Goal: Obtain resource: Obtain resource

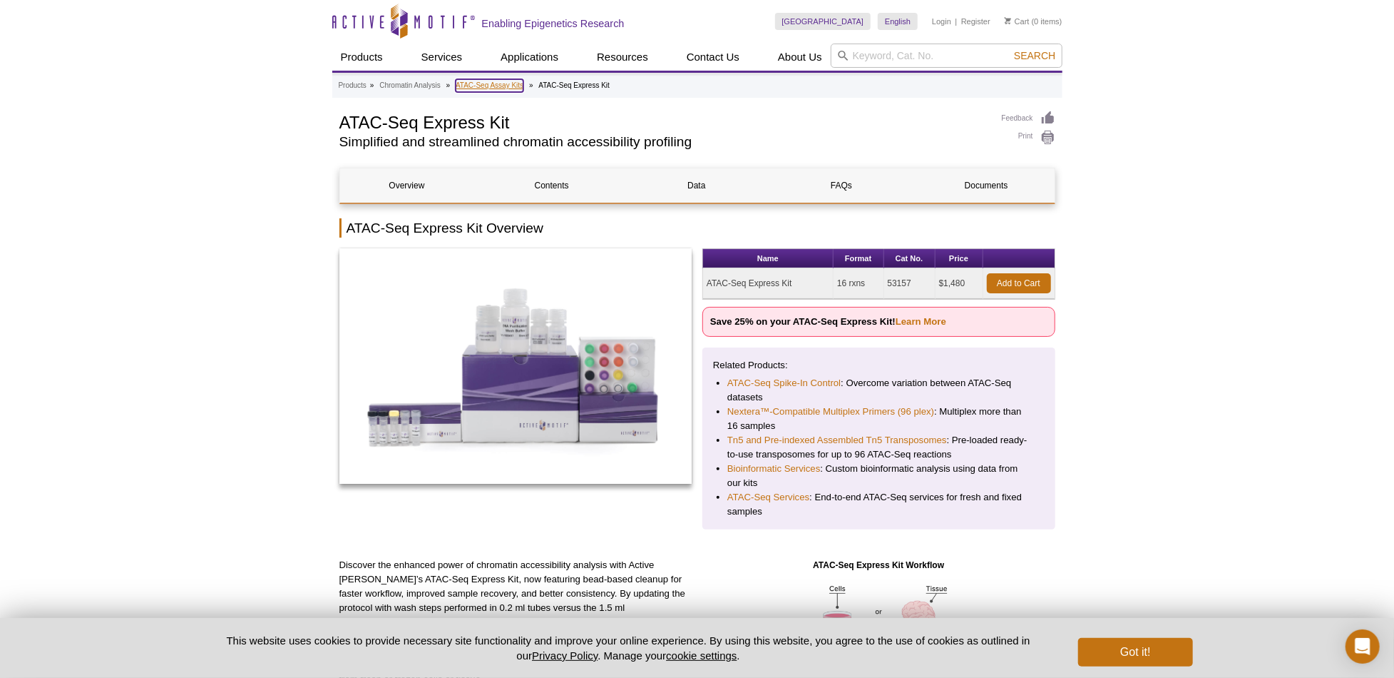
click at [496, 82] on link "ATAC-Seq Assay Kits" at bounding box center [490, 85] width 68 height 13
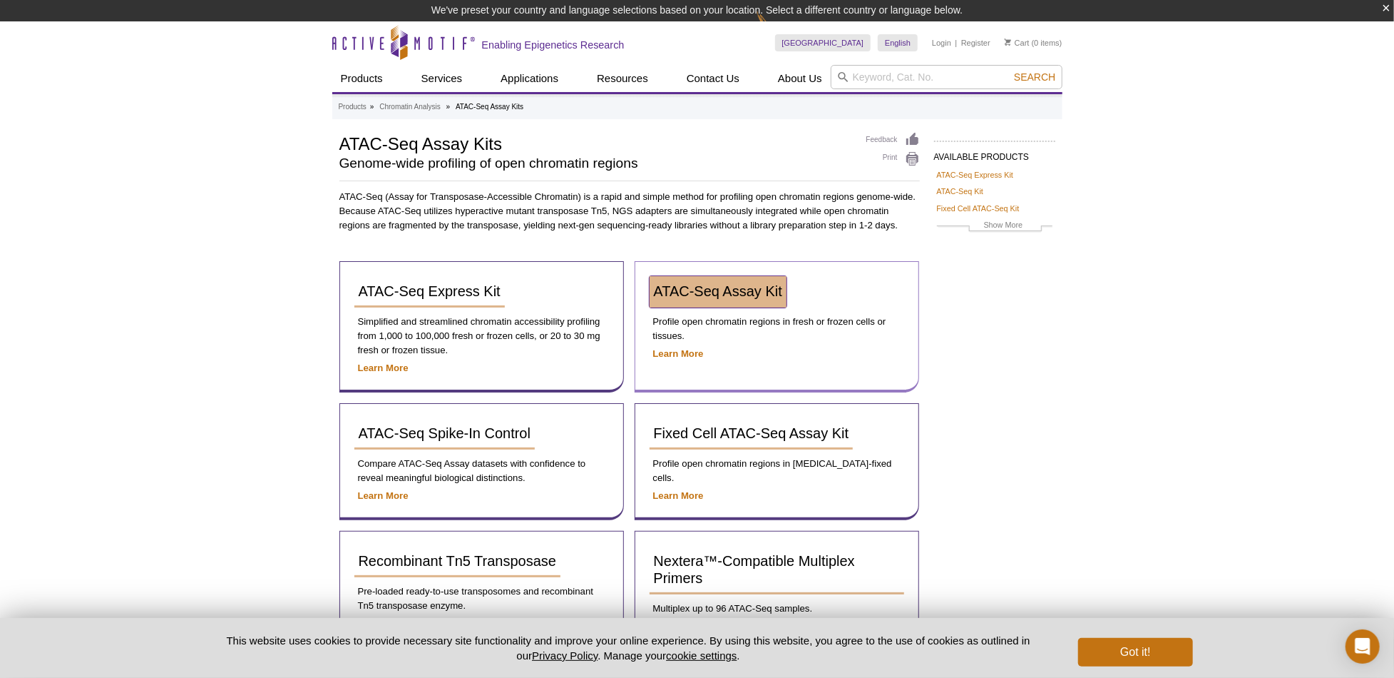
click at [766, 292] on span "ATAC-Seq Assay Kit" at bounding box center [718, 291] width 128 height 16
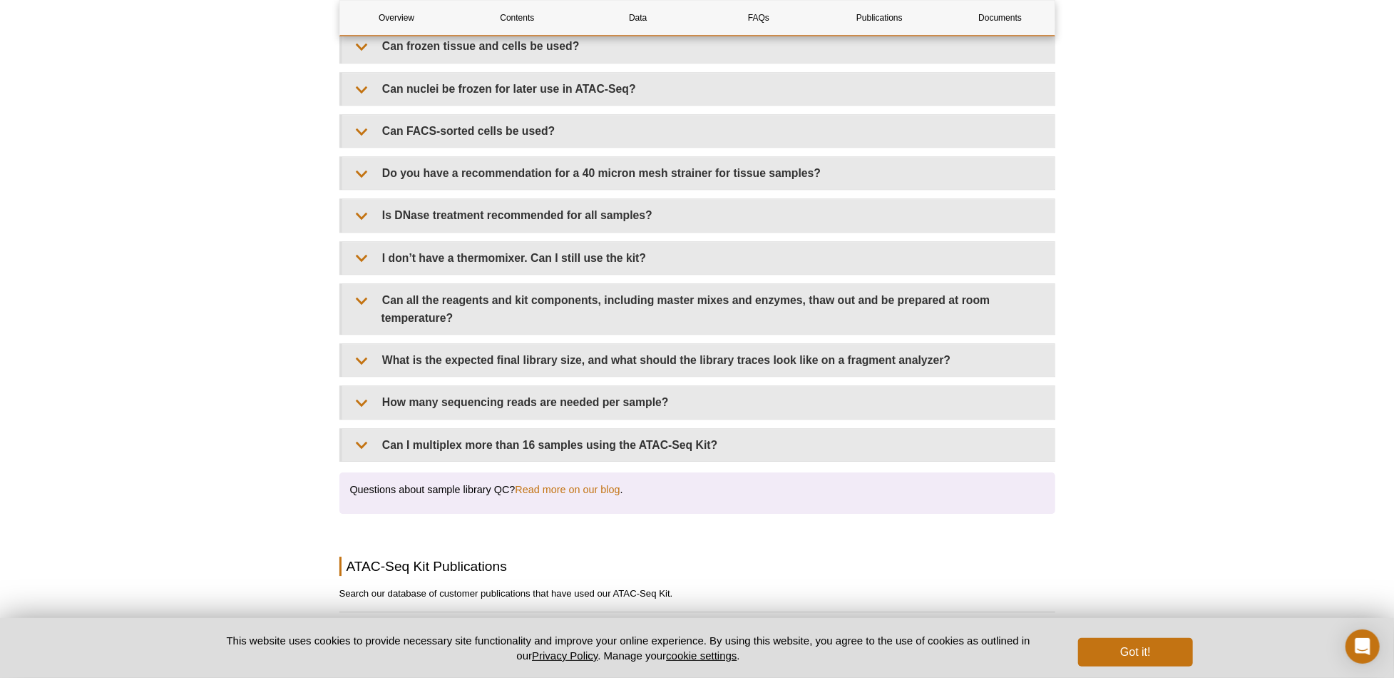
scroll to position [2724, 0]
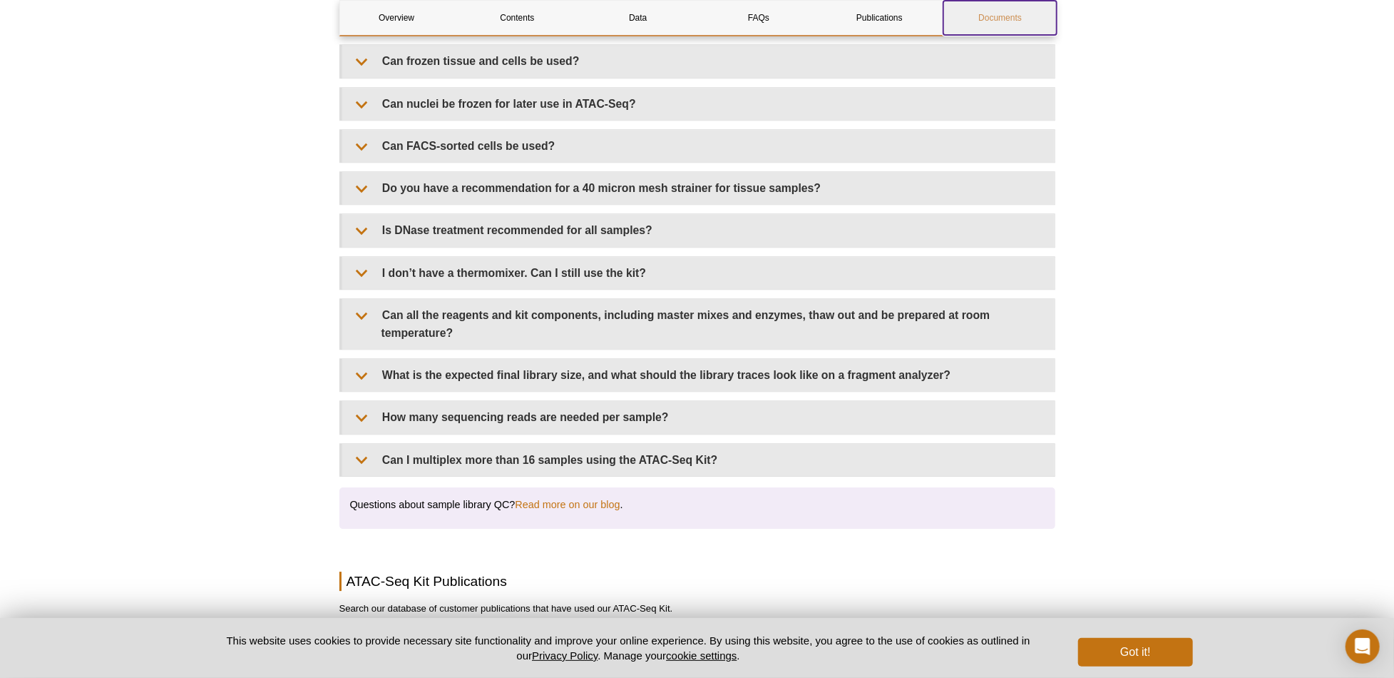
click at [1004, 18] on link "Documents" at bounding box center [1000, 18] width 113 height 34
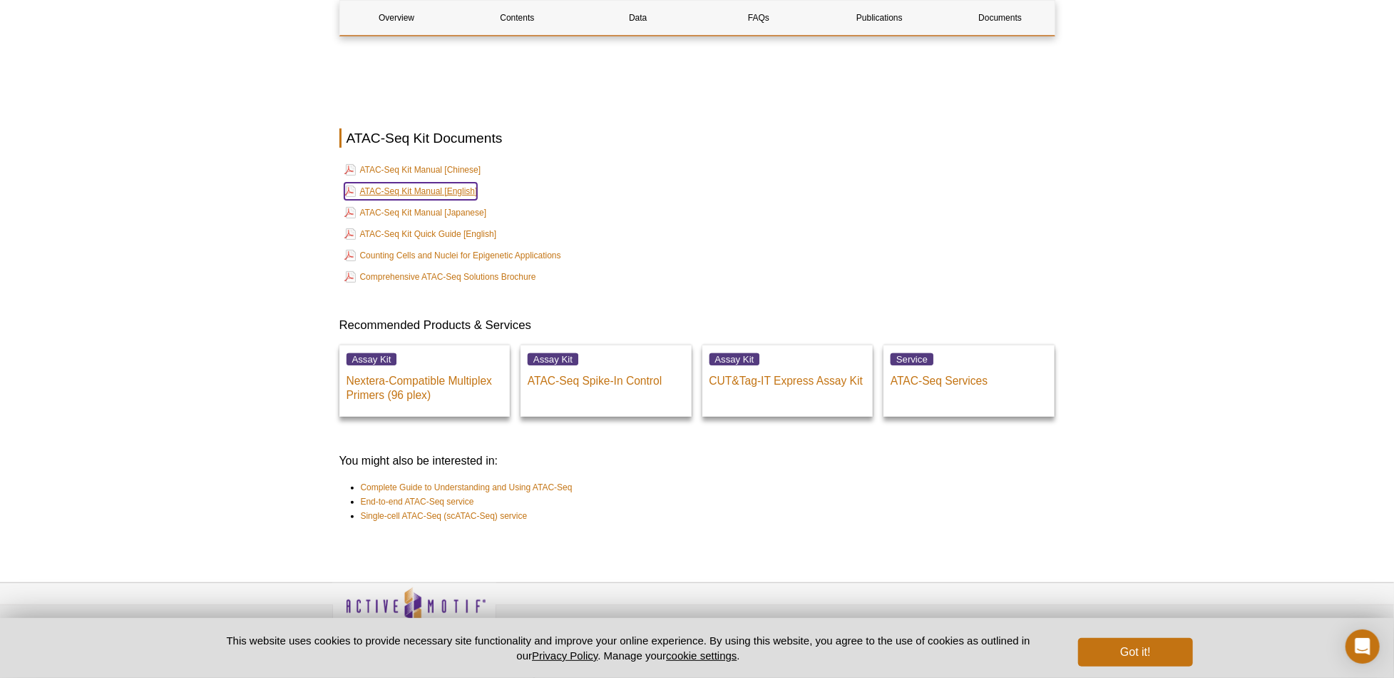
click at [429, 183] on link "ATAC-Seq Kit Manual [English]" at bounding box center [410, 191] width 133 height 17
